Goal: Information Seeking & Learning: Learn about a topic

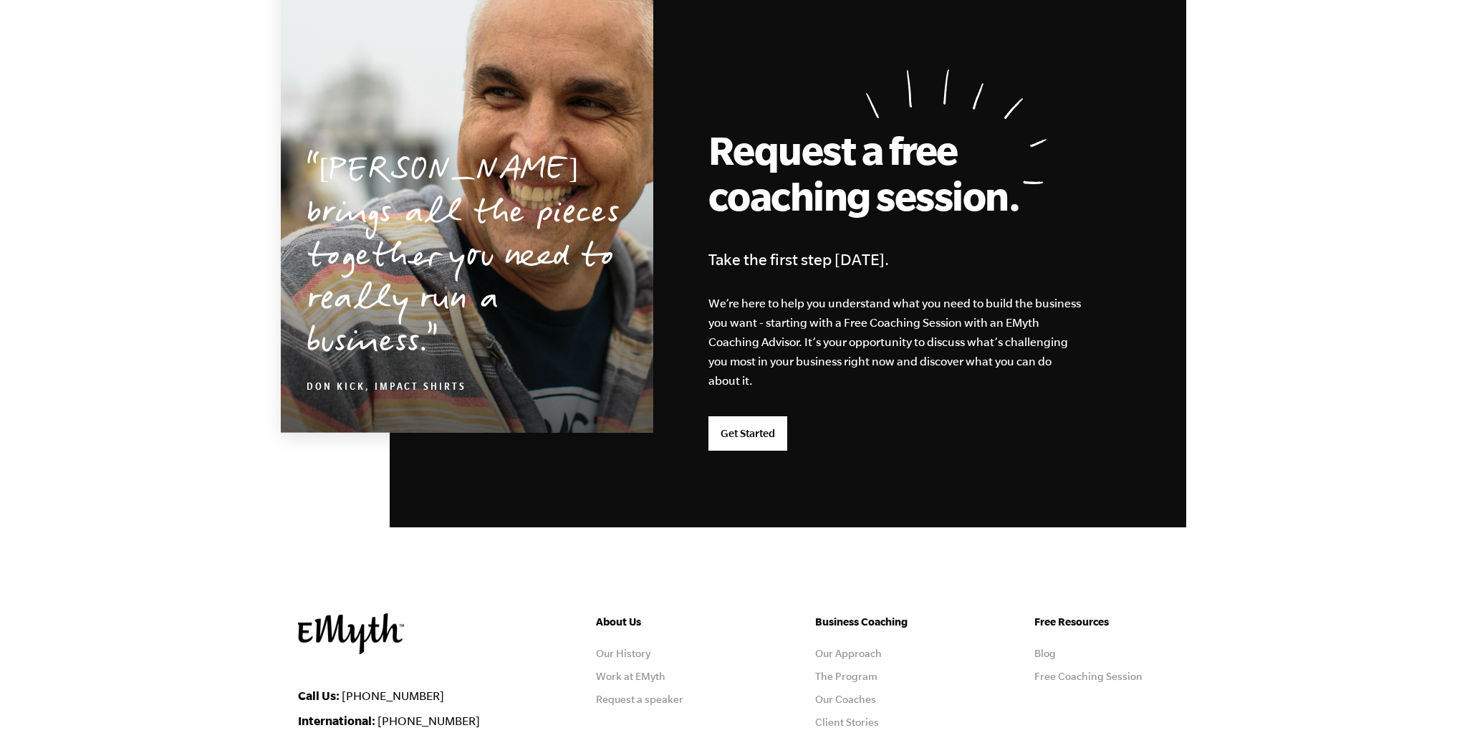
scroll to position [3677, 0]
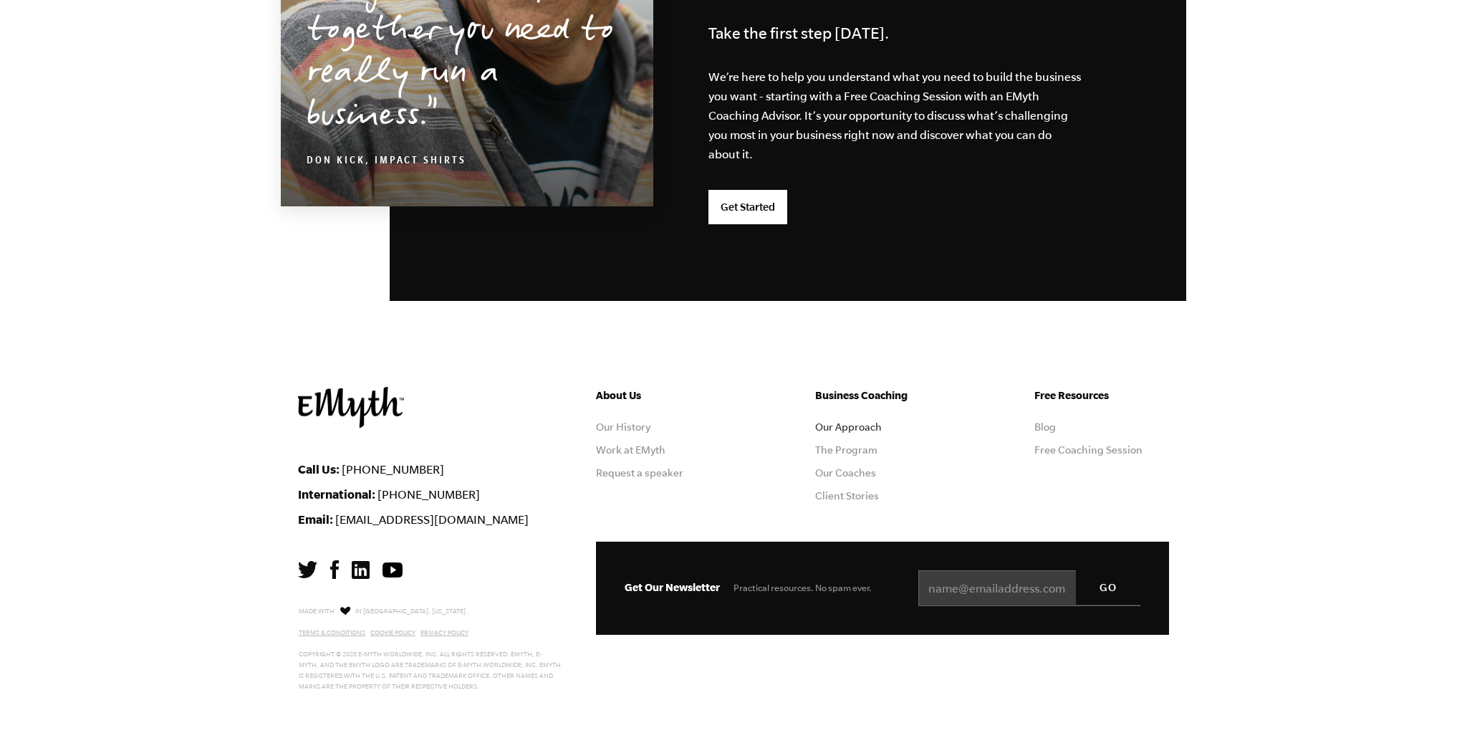
click at [837, 424] on link "Our Approach" at bounding box center [848, 426] width 67 height 11
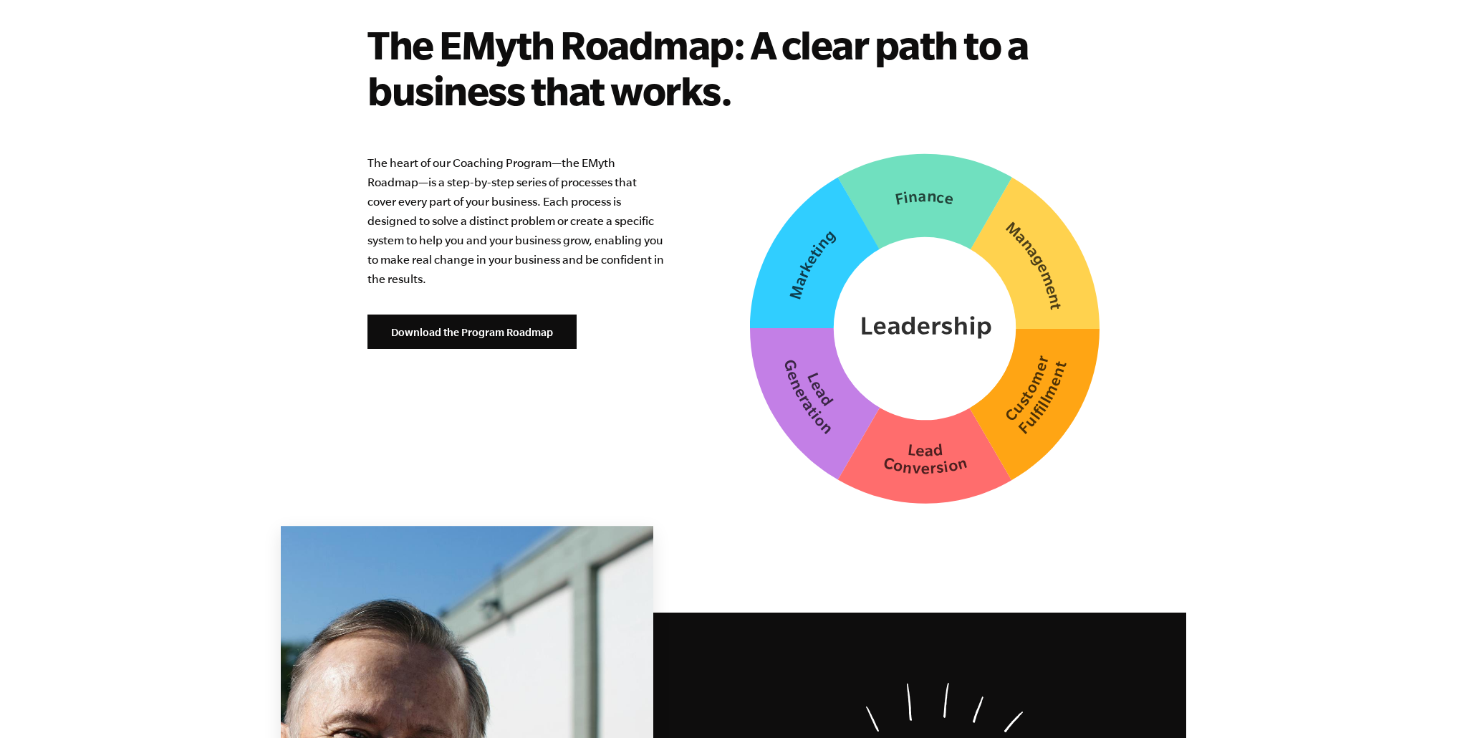
scroll to position [3579, 0]
drag, startPoint x: 521, startPoint y: 317, endPoint x: 571, endPoint y: 312, distance: 50.4
click at [521, 317] on link "Download the Program Roadmap" at bounding box center [471, 331] width 209 height 34
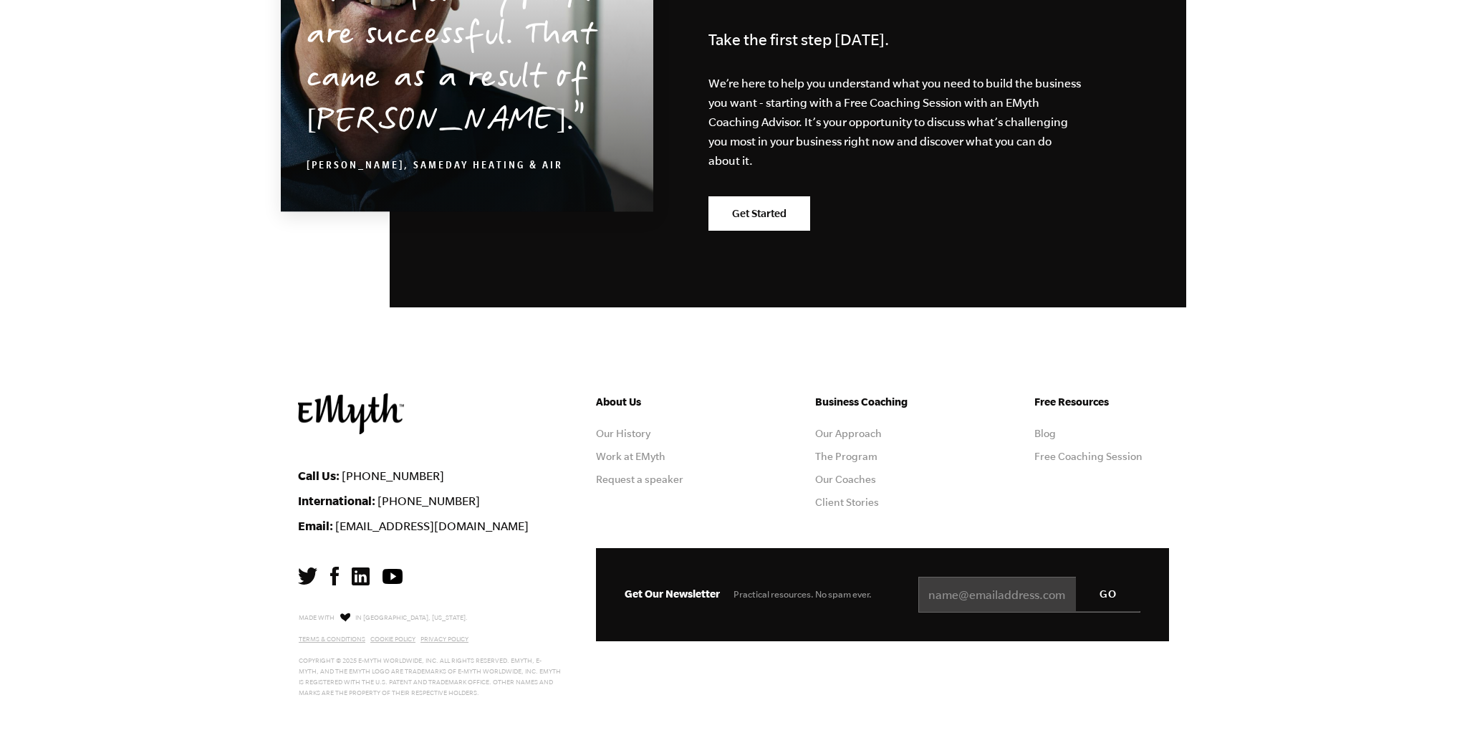
scroll to position [4420, 0]
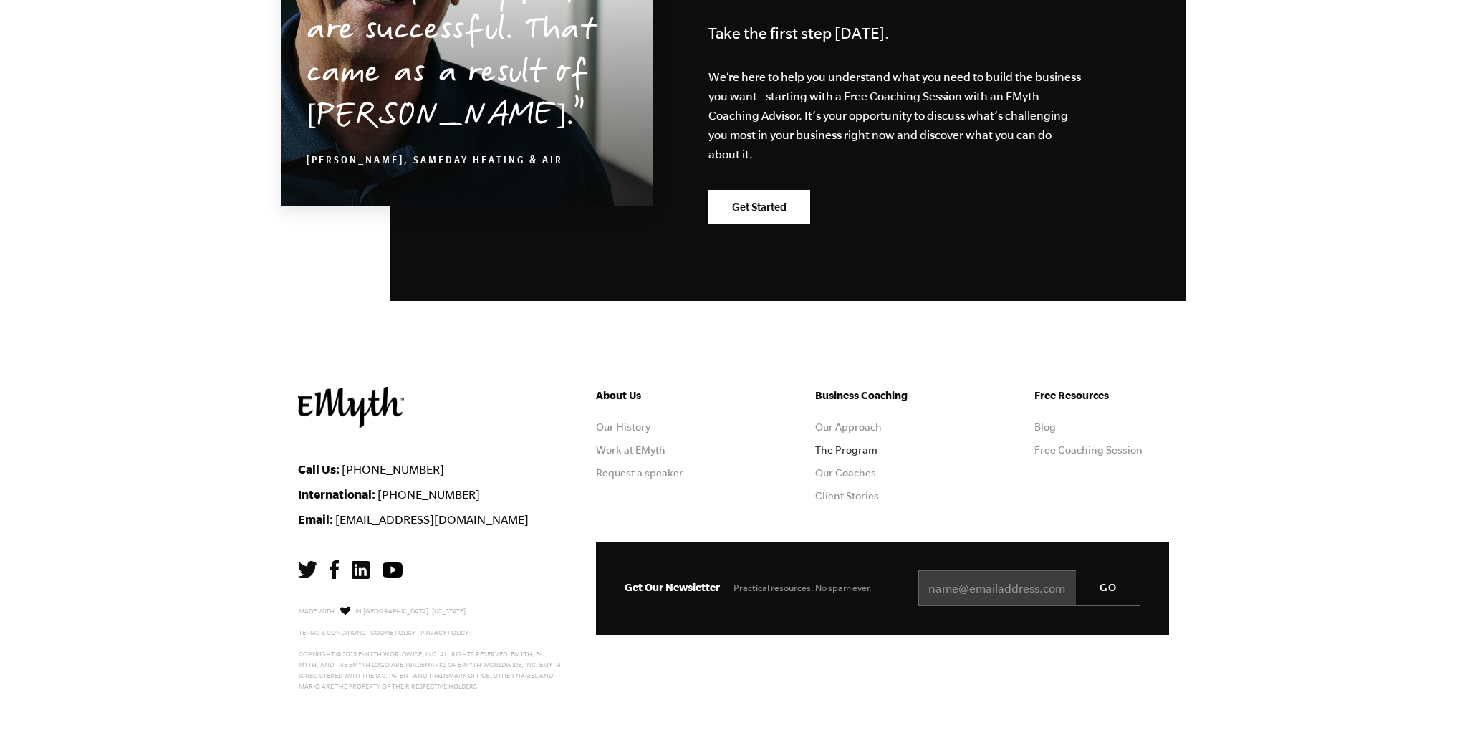
click at [825, 444] on link "The Program" at bounding box center [846, 449] width 62 height 11
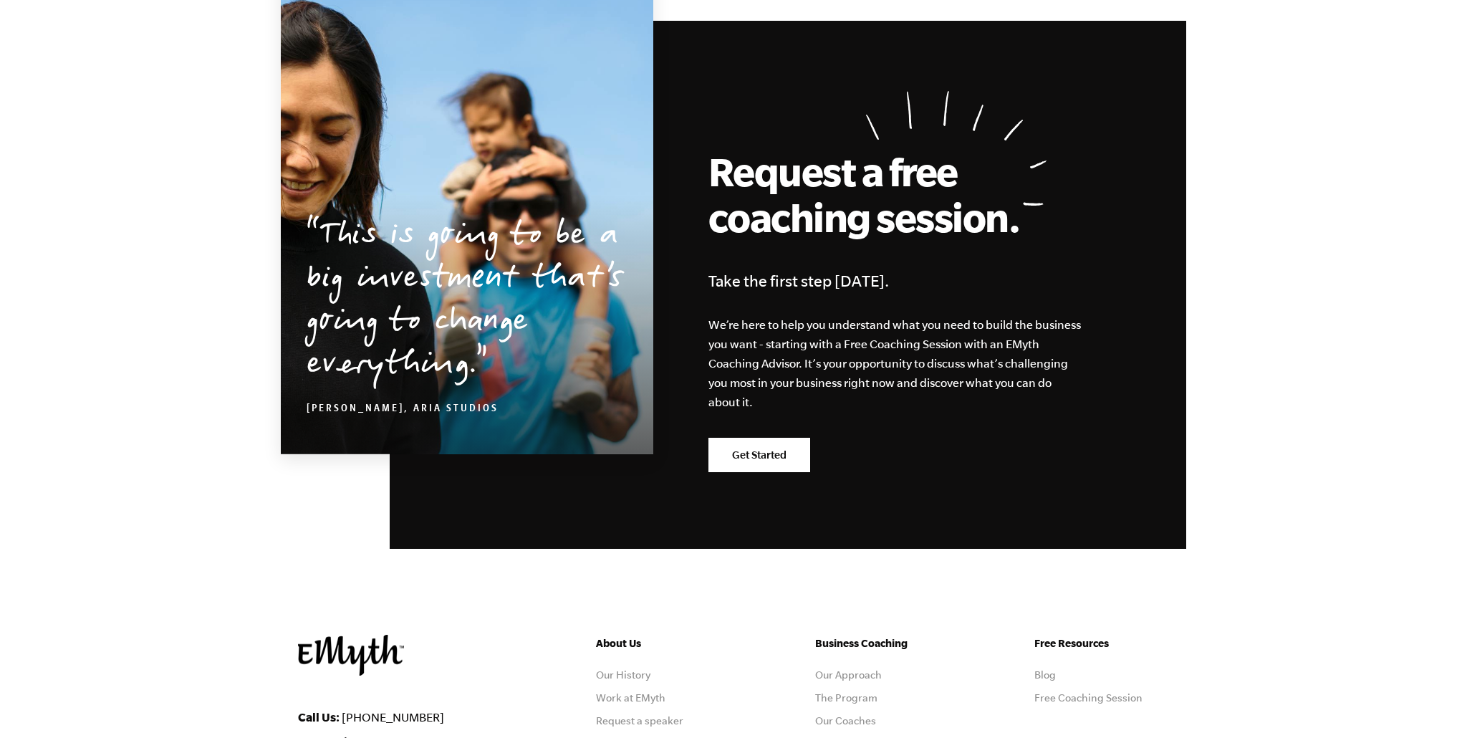
scroll to position [6943, 0]
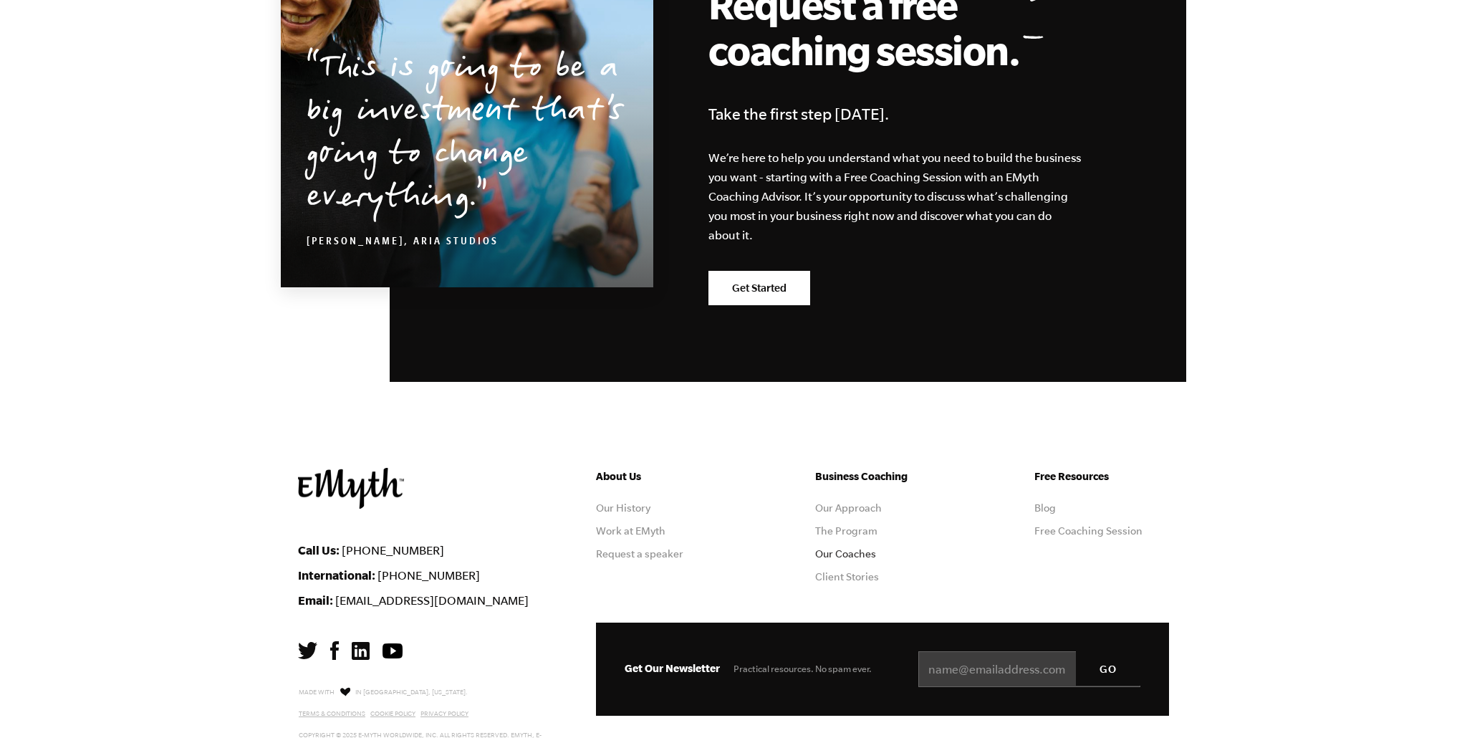
drag, startPoint x: 849, startPoint y: 462, endPoint x: 850, endPoint y: 470, distance: 7.9
click at [849, 468] on ul "Business Coaching Our Approach The Program Our Coaches Client Stories" at bounding box center [882, 531] width 135 height 126
click at [850, 548] on link "Our Coaches" at bounding box center [845, 553] width 61 height 11
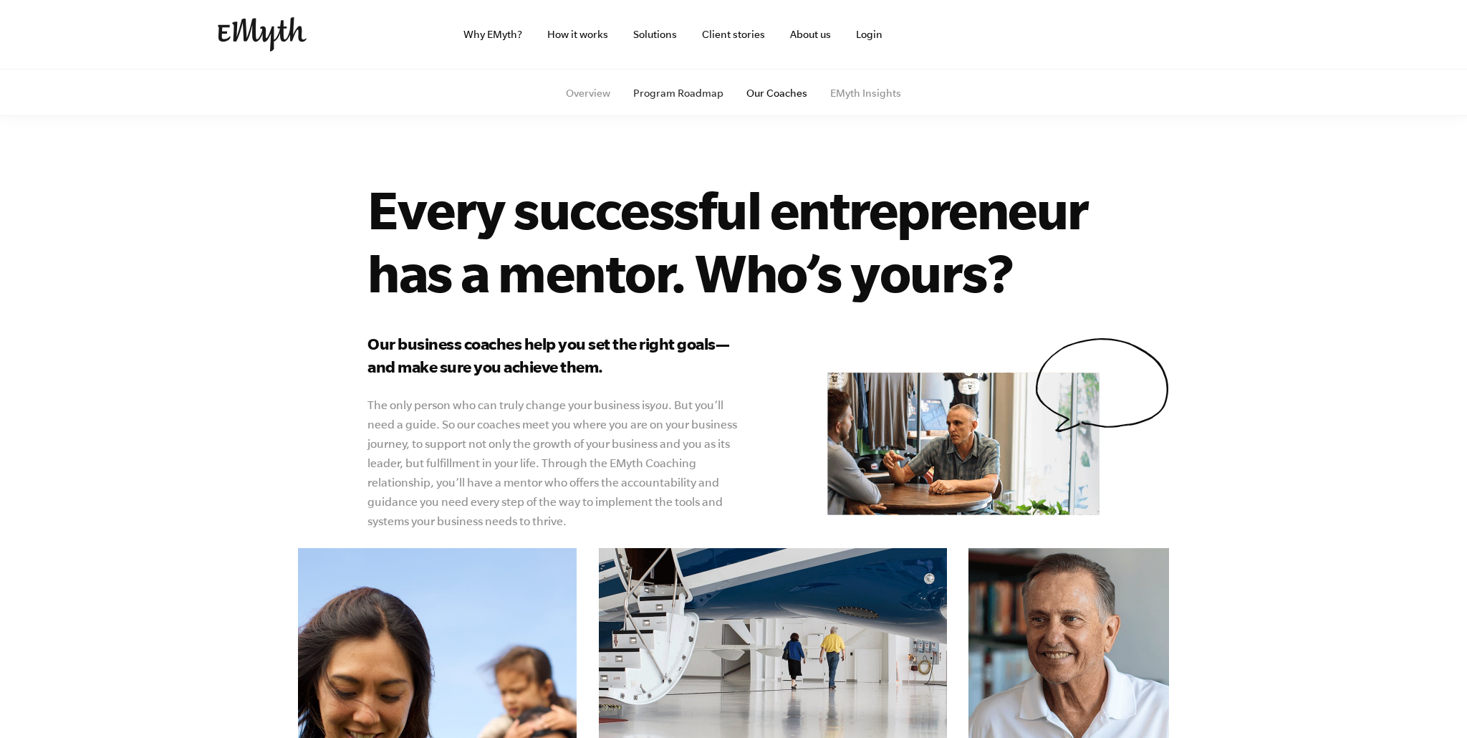
click at [691, 90] on link "Program Roadmap" at bounding box center [678, 92] width 90 height 11
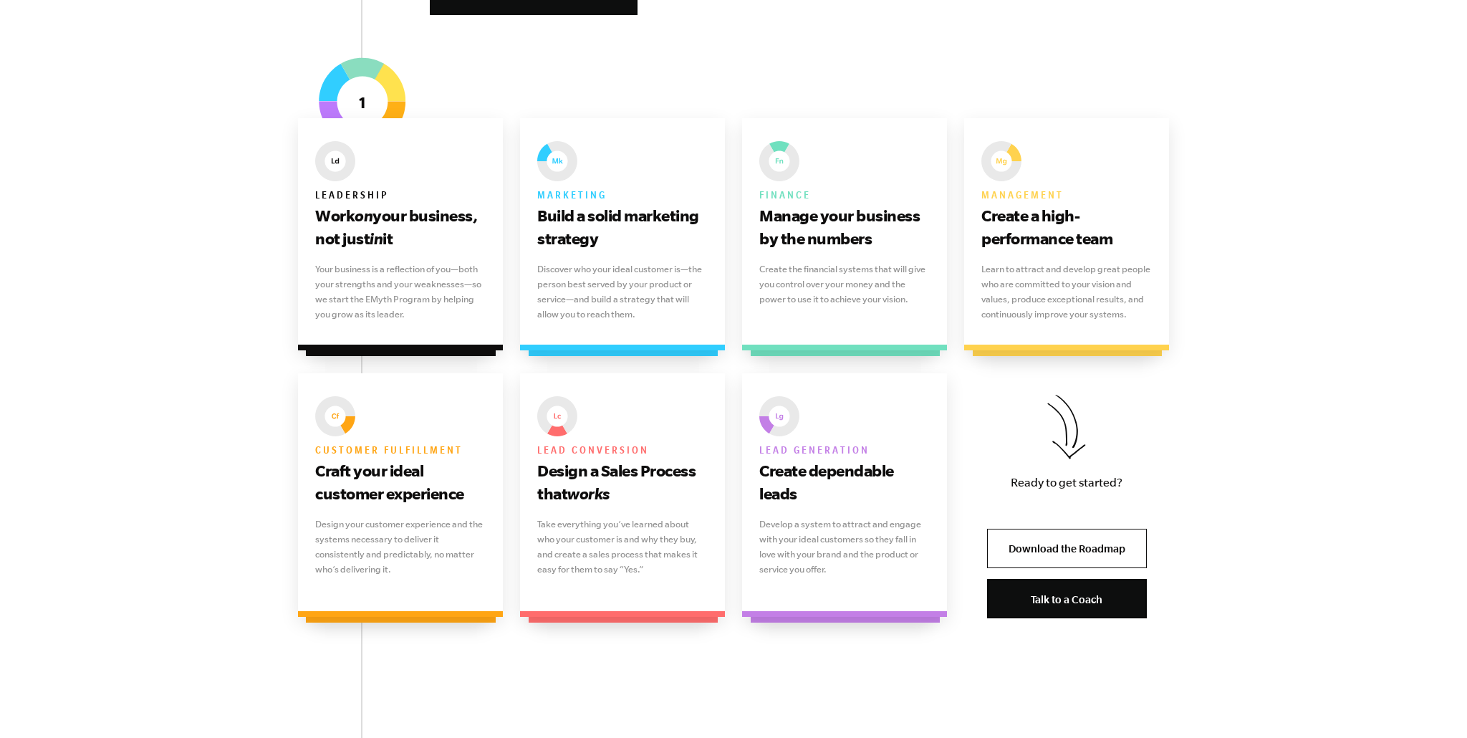
scroll to position [873, 0]
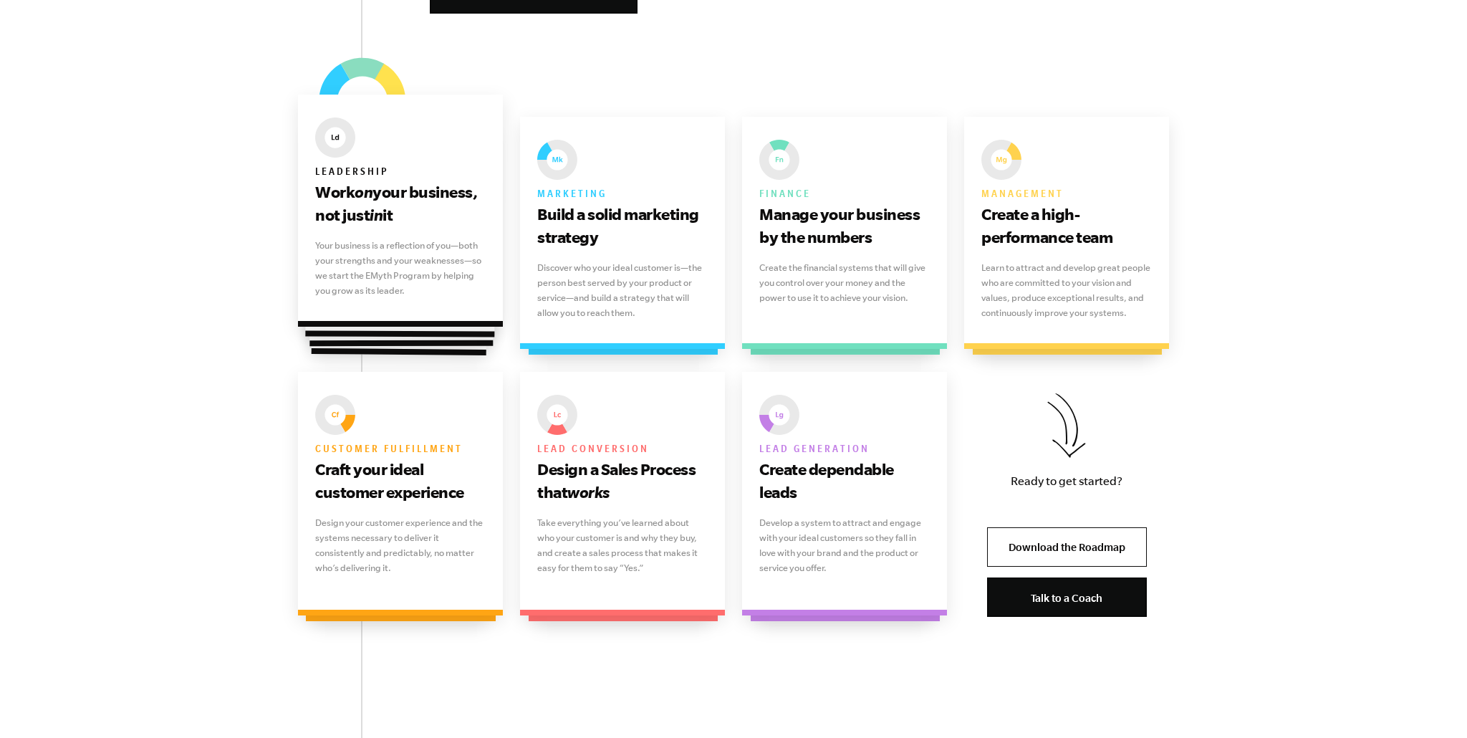
click at [451, 258] on p "Your business is a reflection of you—both your strengths and your weaknesses—so…" at bounding box center [400, 268] width 170 height 60
click at [331, 138] on img at bounding box center [335, 137] width 40 height 40
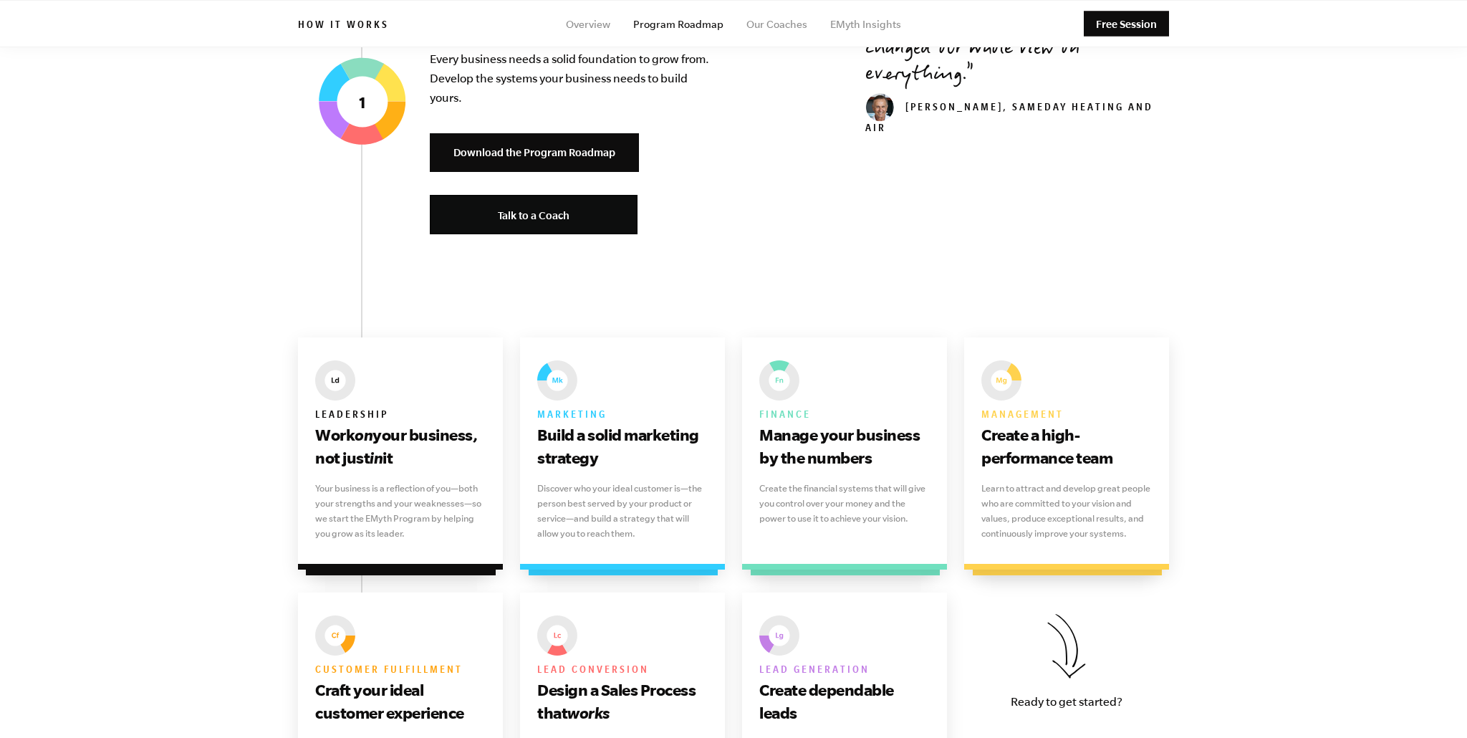
scroll to position [0, 0]
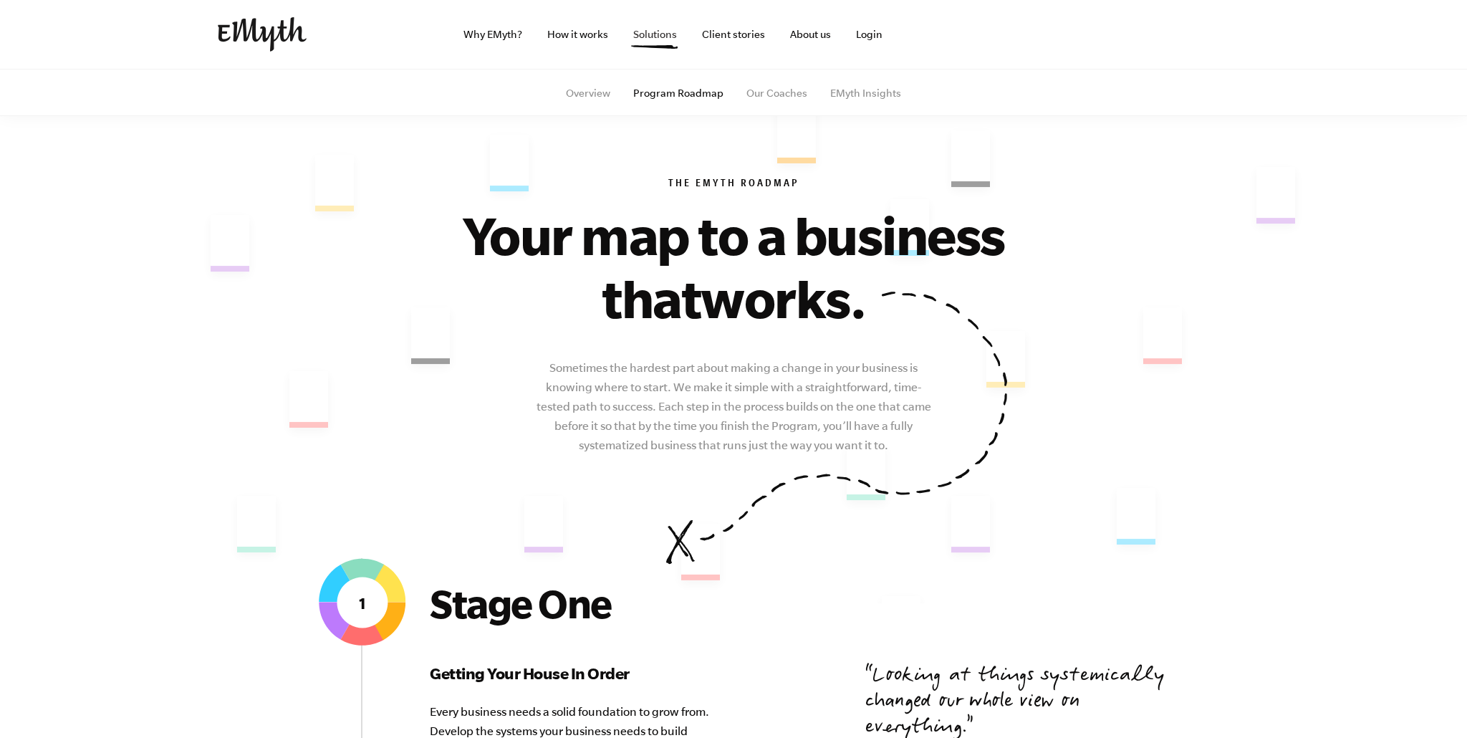
click at [660, 32] on link "Solutions" at bounding box center [655, 34] width 67 height 69
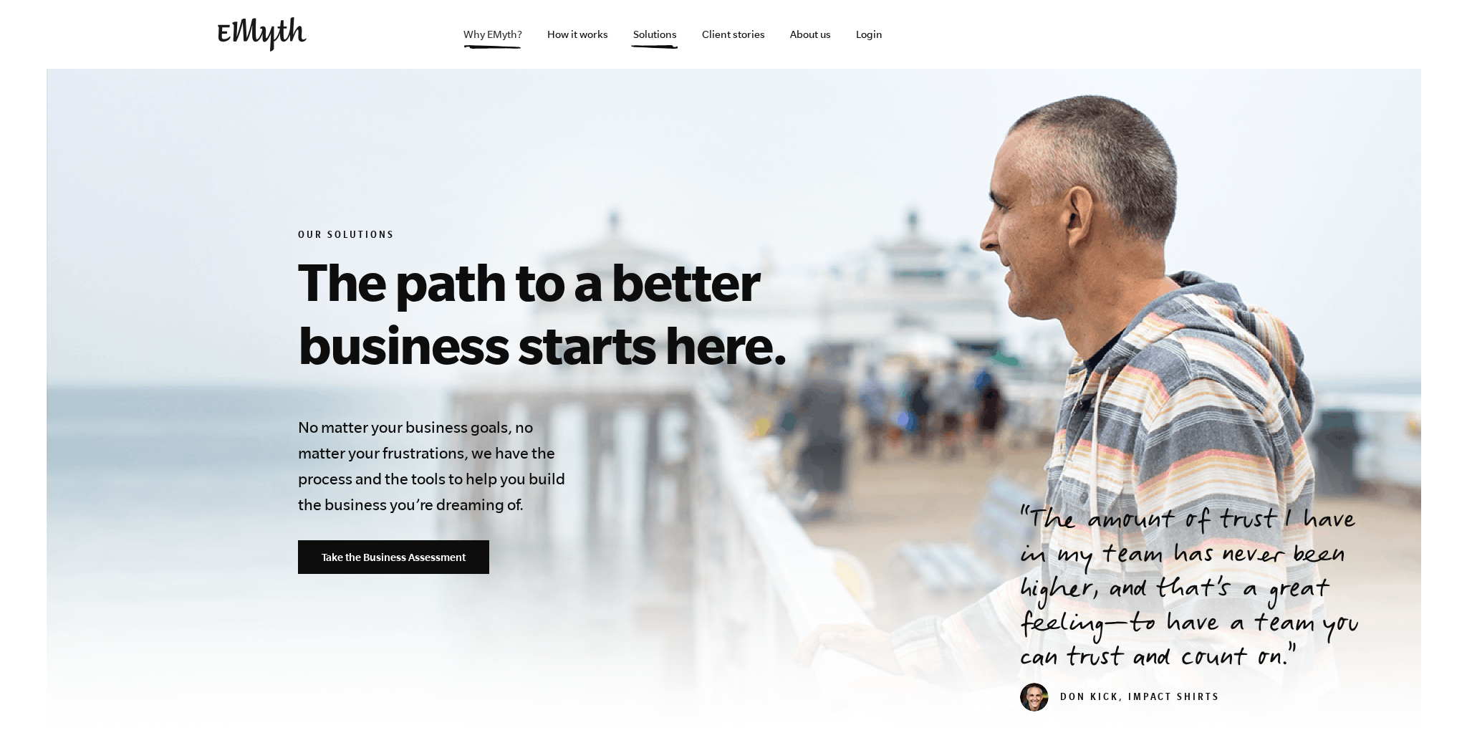
click at [473, 34] on link "Why EMyth?" at bounding box center [493, 34] width 82 height 69
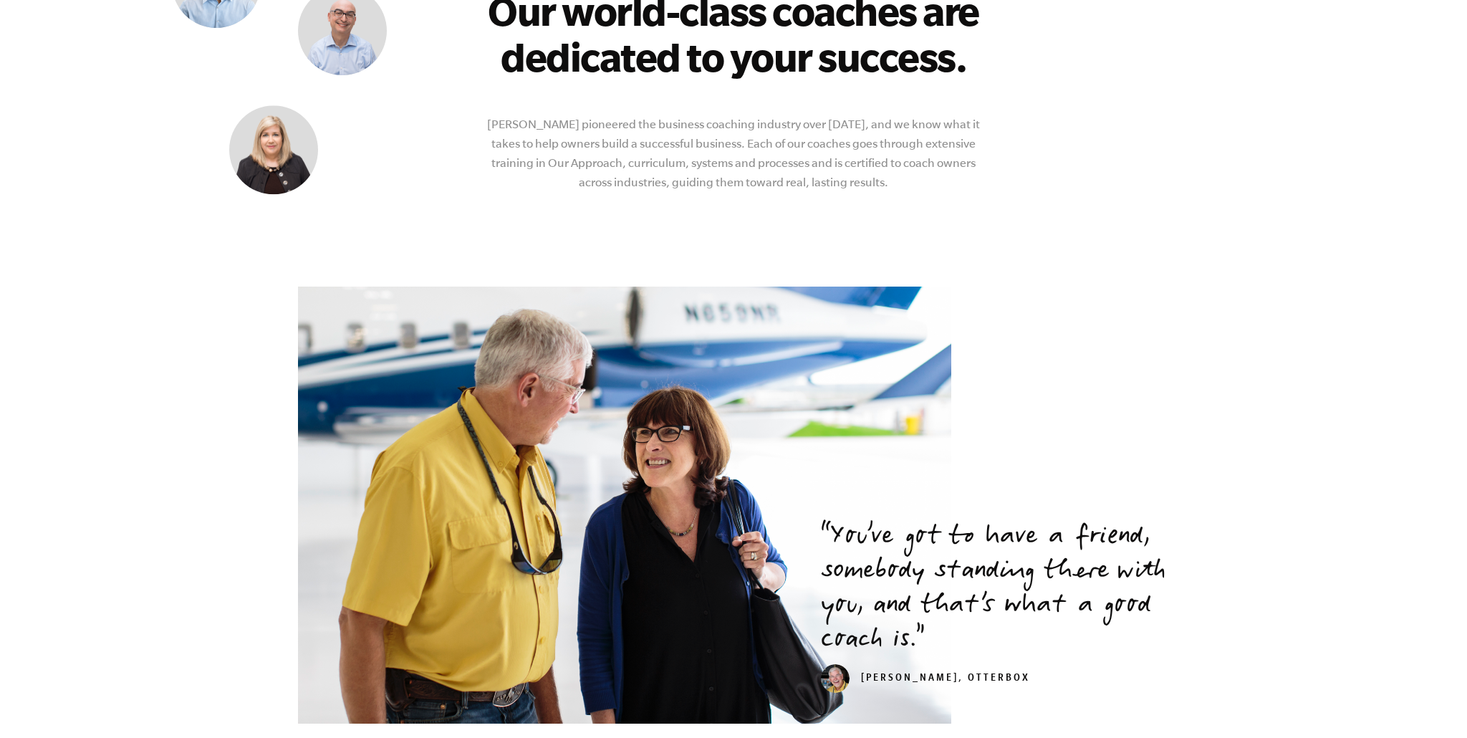
scroll to position [2766, 0]
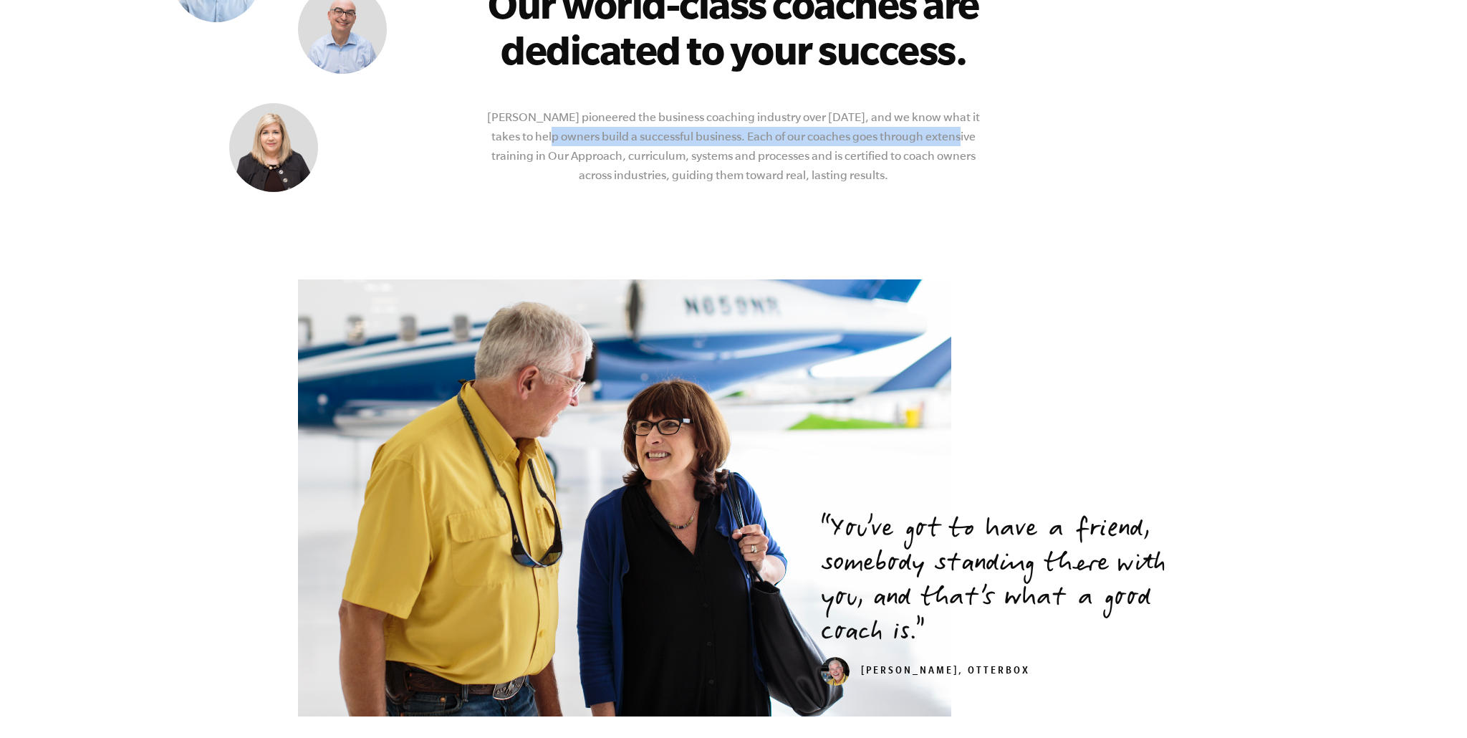
drag, startPoint x: 511, startPoint y: 139, endPoint x: 921, endPoint y: 138, distance: 409.6
click at [921, 138] on p "EMyth pioneered the business coaching industry over 40 years ago, and we know w…" at bounding box center [733, 145] width 504 height 77
click at [498, 159] on p "EMyth pioneered the business coaching industry over 40 years ago, and we know w…" at bounding box center [733, 145] width 504 height 77
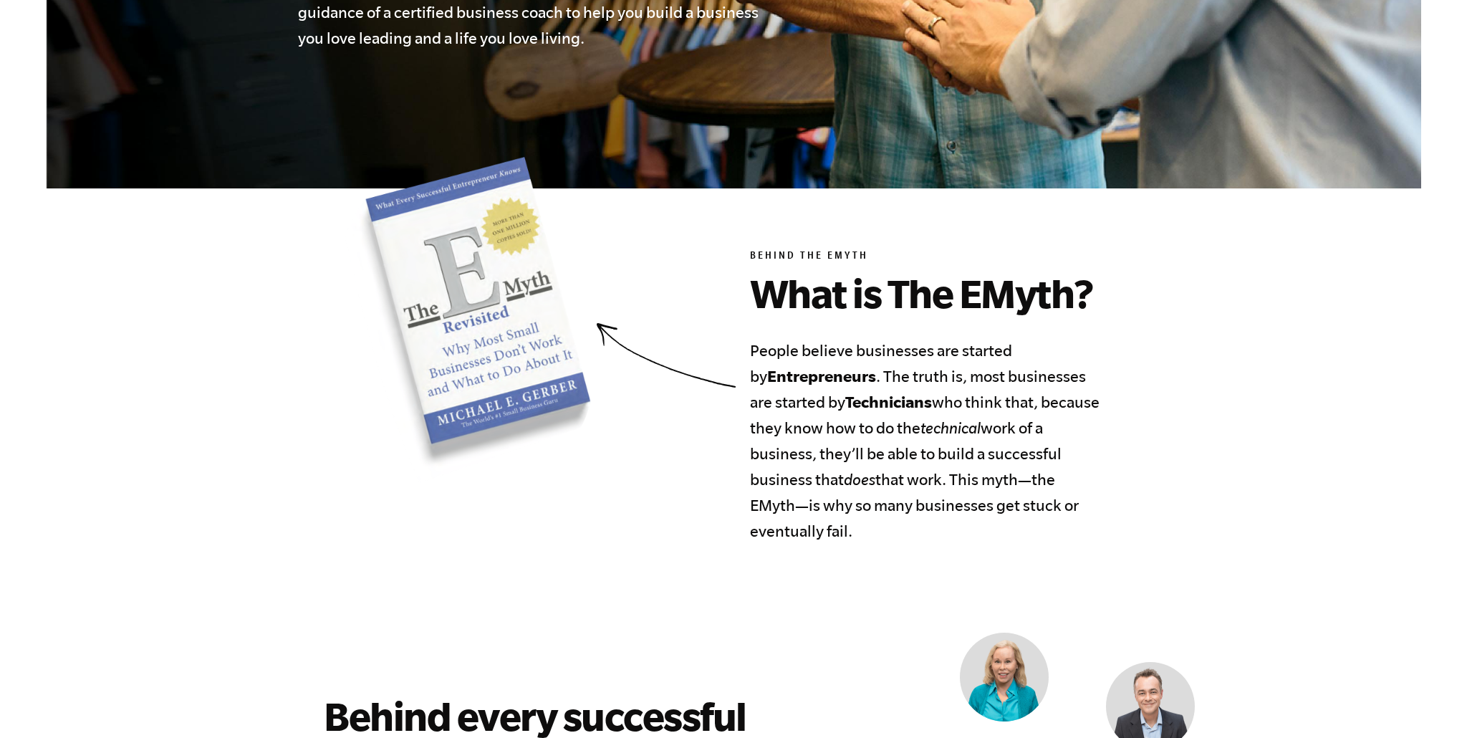
scroll to position [0, 0]
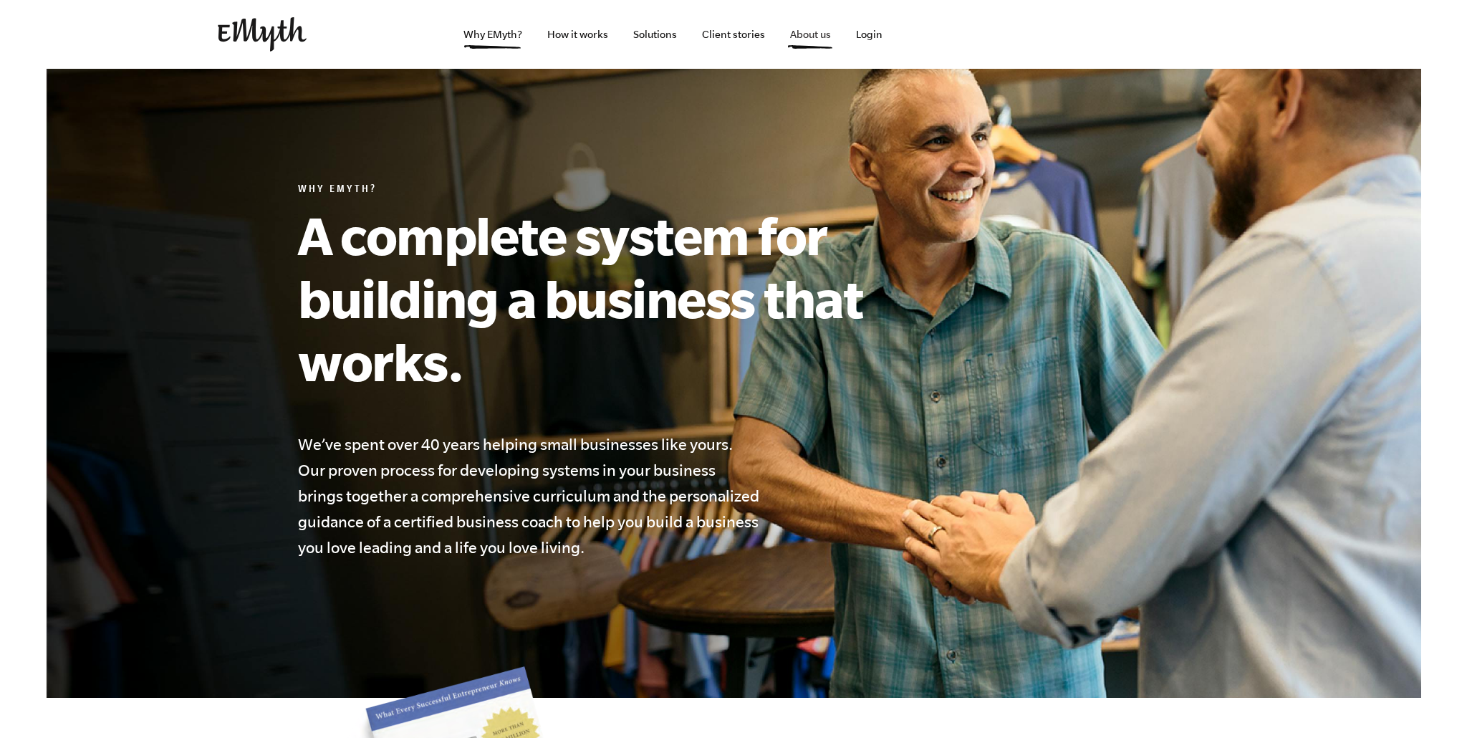
click at [793, 35] on link "About us" at bounding box center [810, 34] width 64 height 69
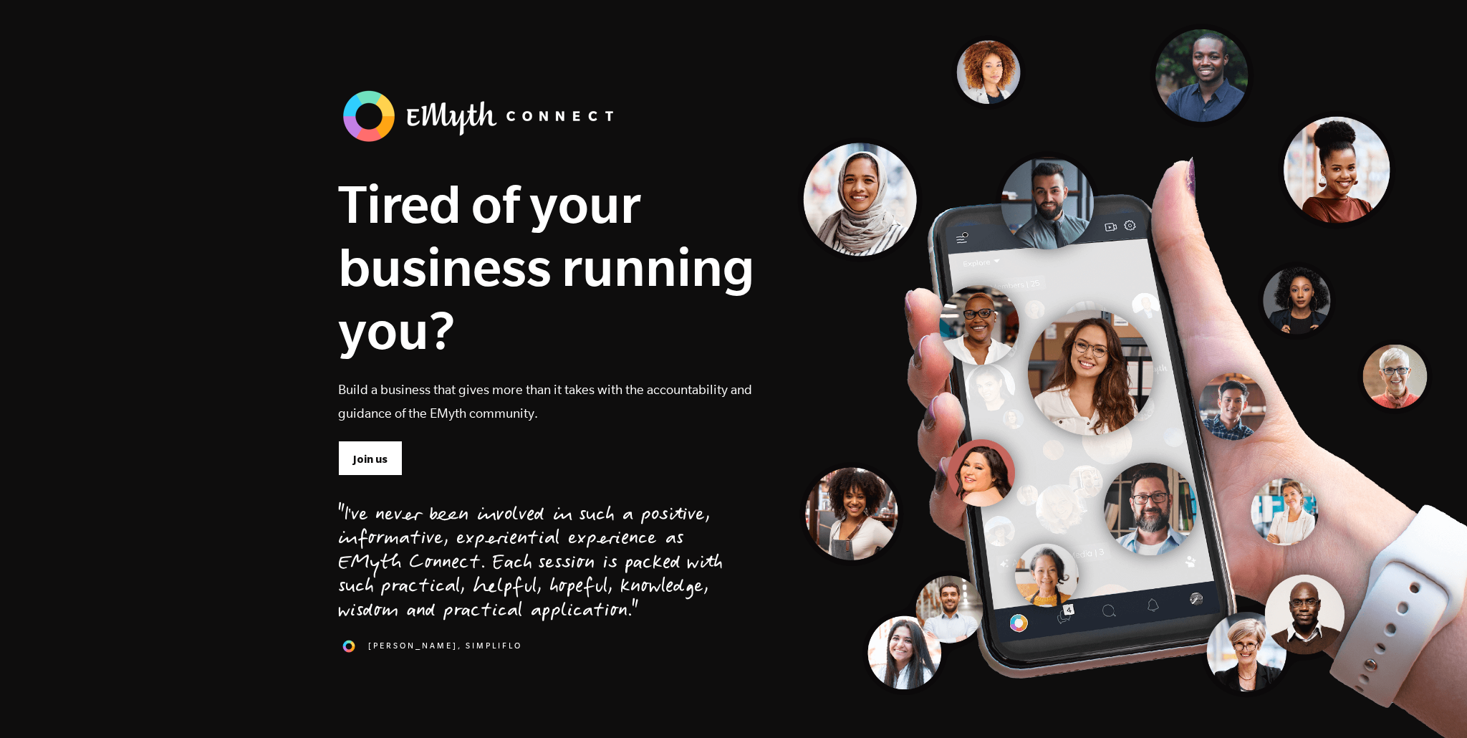
click at [675, 94] on div "Tired of your business running you? Build a business that gives more than it ta…" at bounding box center [530, 382] width 385 height 592
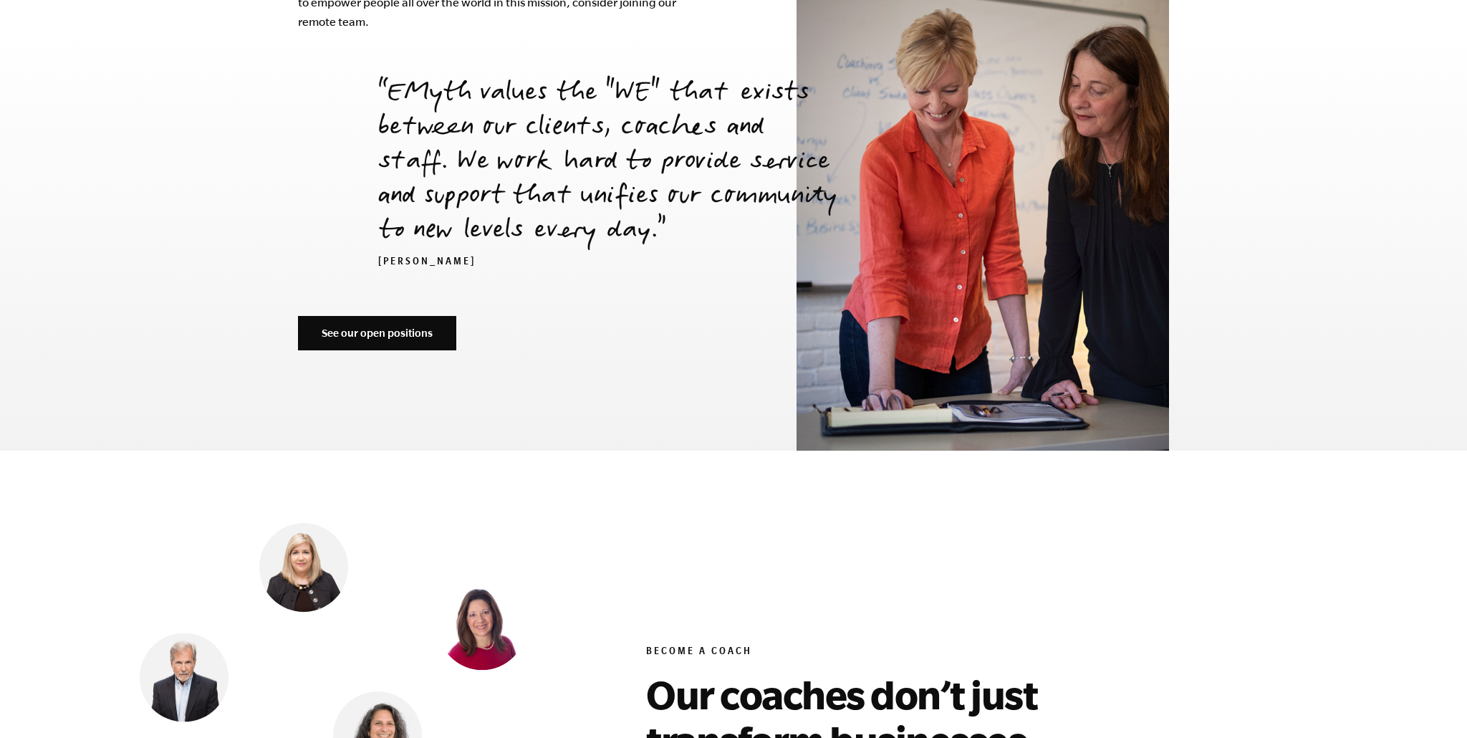
scroll to position [5109, 0]
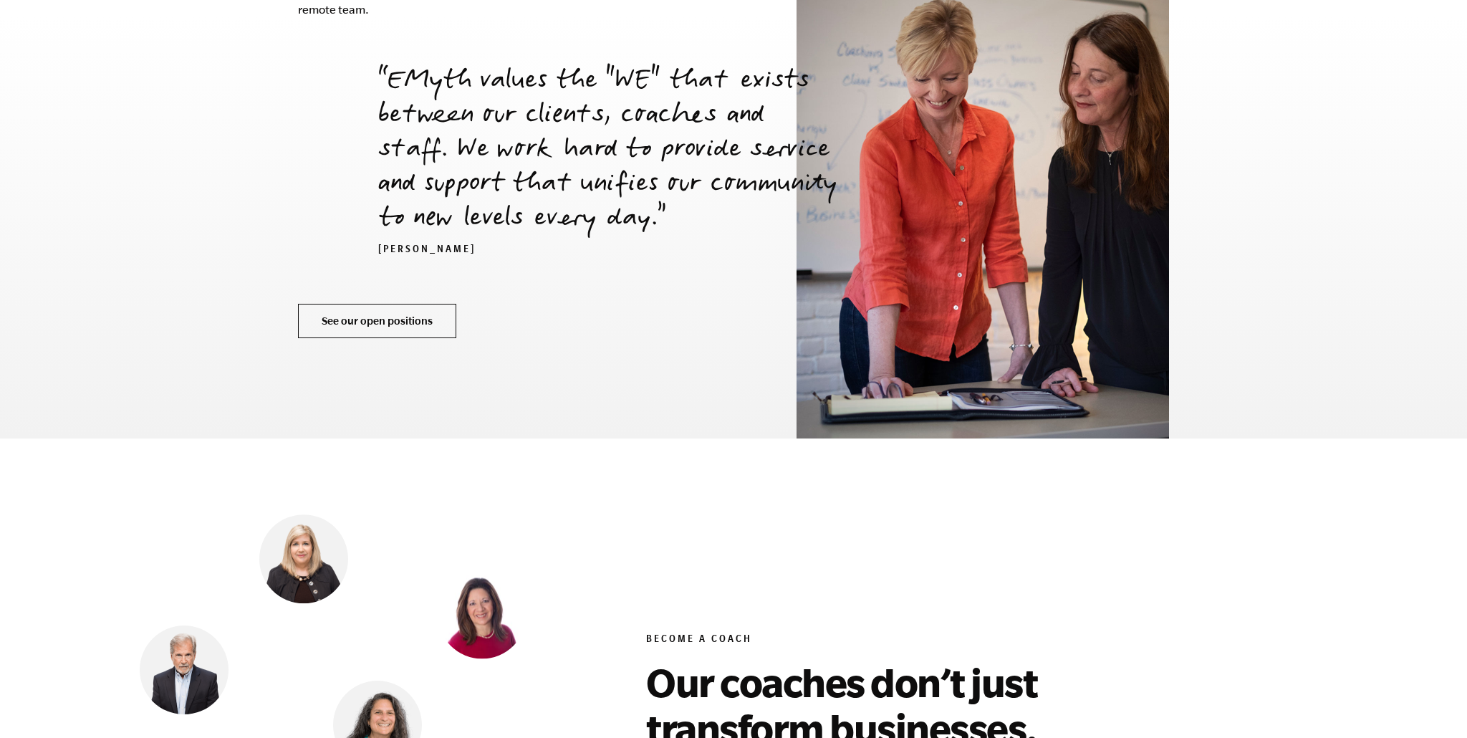
click at [400, 304] on link "See our open positions" at bounding box center [377, 321] width 158 height 34
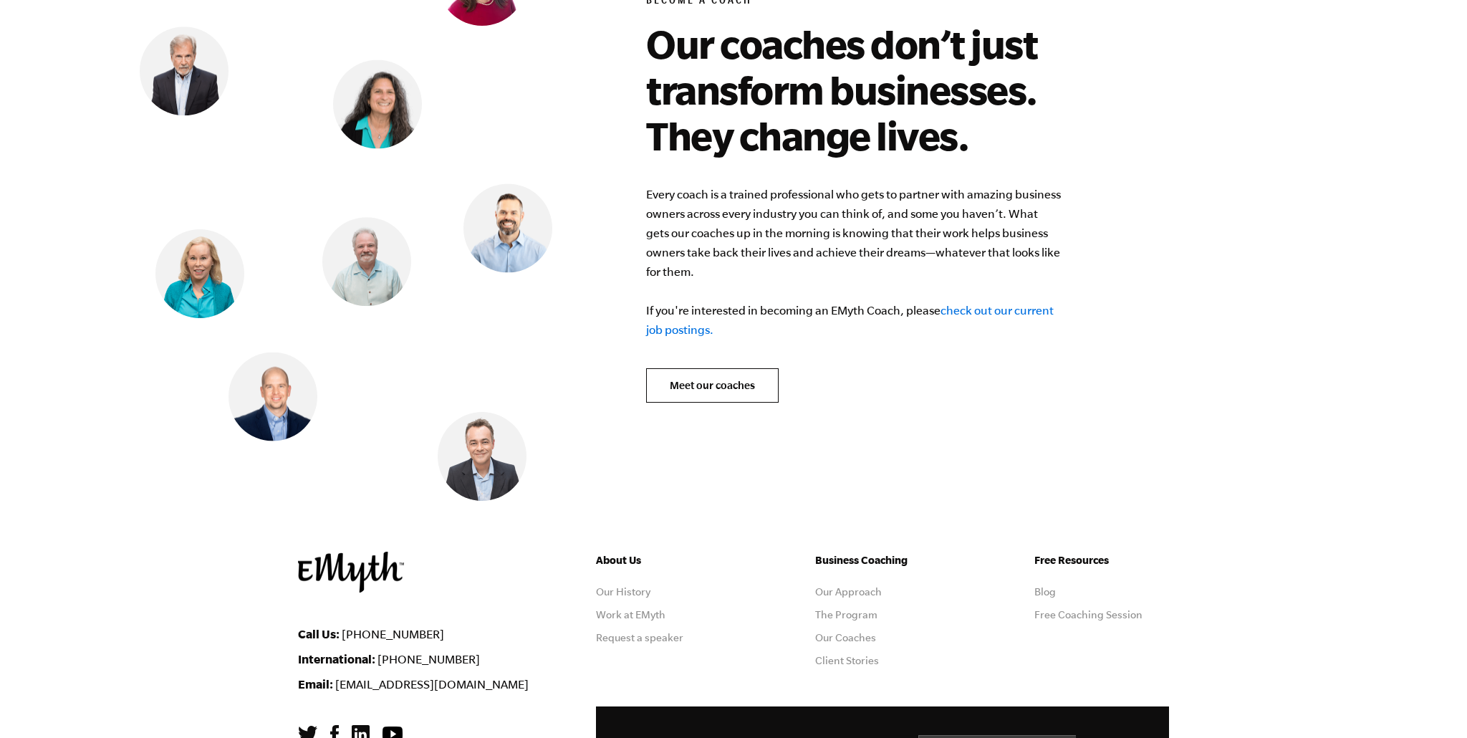
scroll to position [5750, 0]
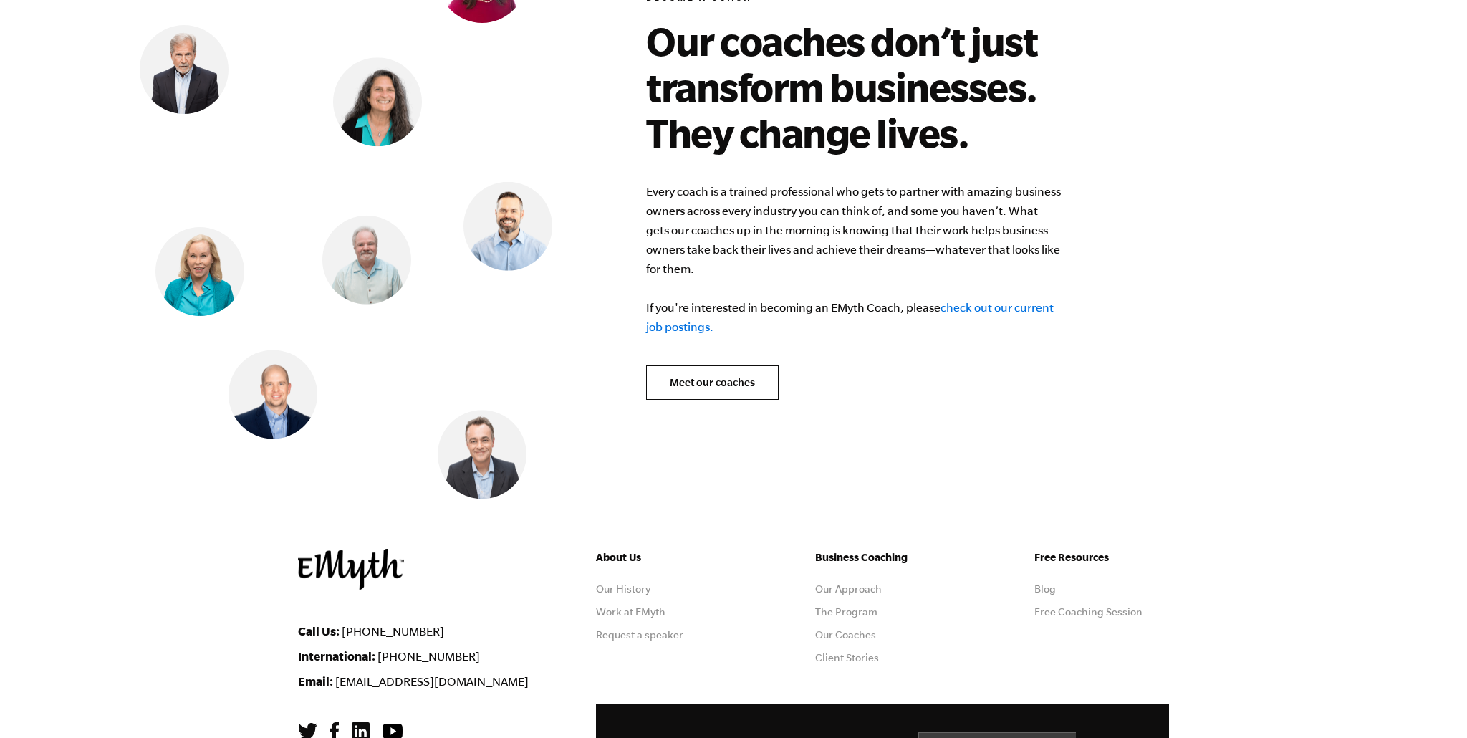
click at [677, 314] on link "check out our current job postings." at bounding box center [849, 317] width 407 height 32
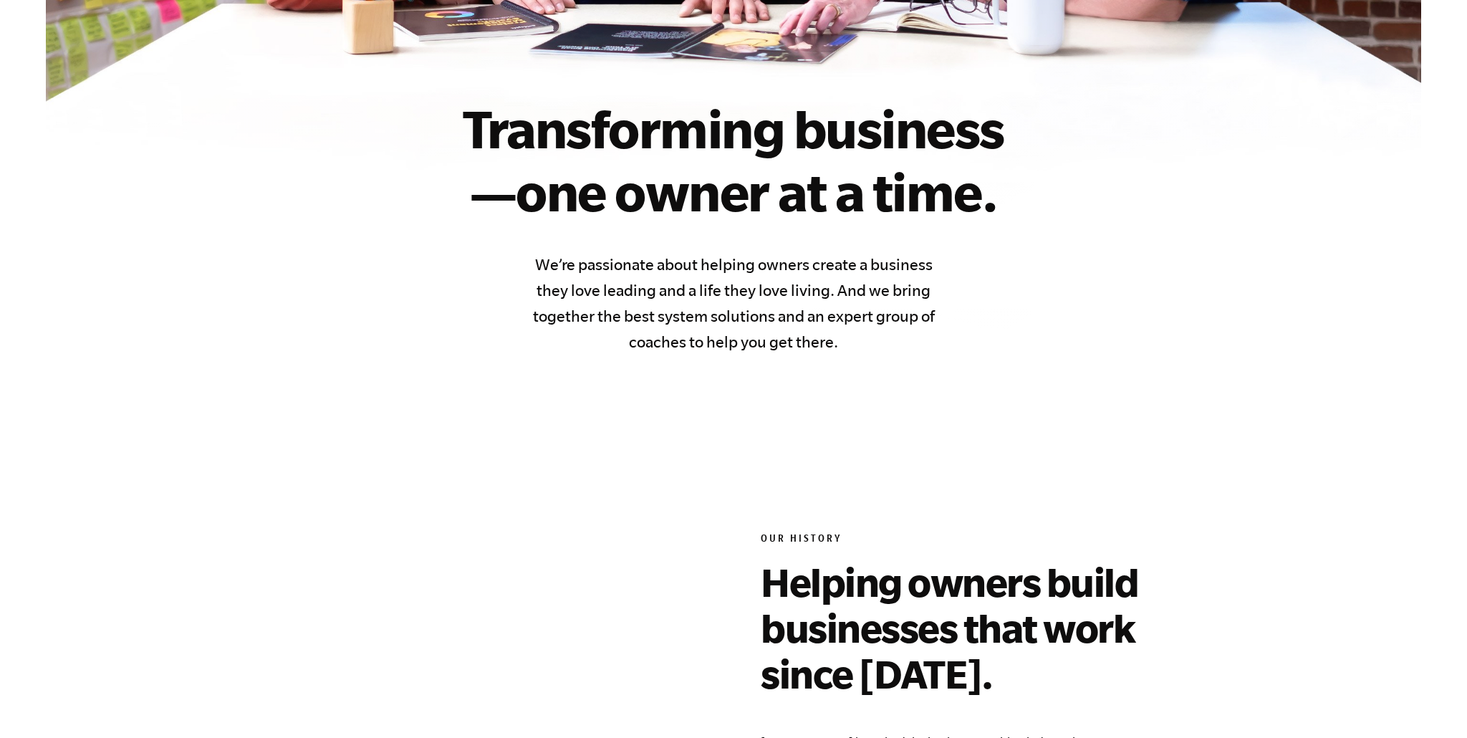
scroll to position [0, 0]
